Goal: Task Accomplishment & Management: Manage account settings

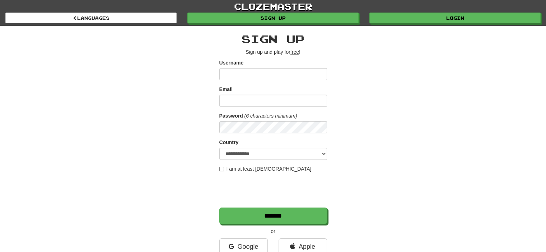
click at [428, 23] on div "clozemaster Languages Sign up Login Languages" at bounding box center [272, 13] width 535 height 26
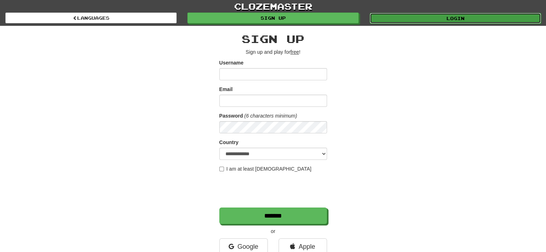
click at [429, 20] on link "Login" at bounding box center [455, 18] width 171 height 11
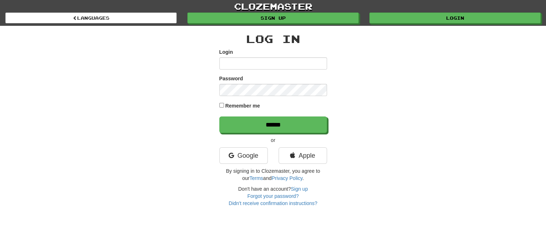
type input "**********"
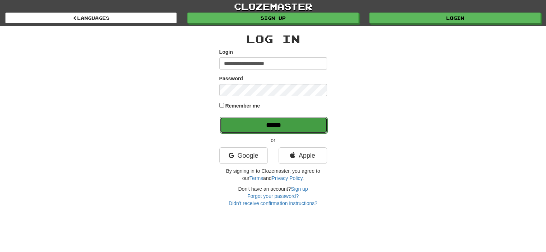
click at [269, 122] on input "******" at bounding box center [274, 125] width 108 height 17
